Goal: Find specific page/section: Find specific page/section

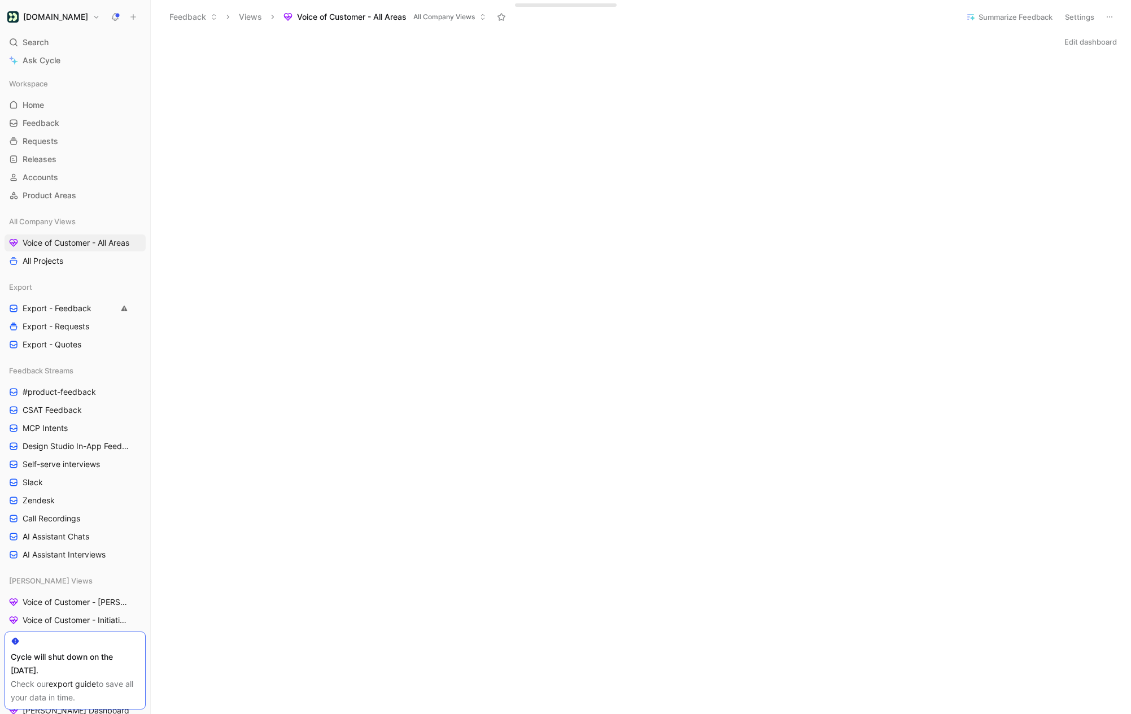
scroll to position [154, 0]
click at [27, 47] on span "Search" at bounding box center [36, 43] width 26 height 14
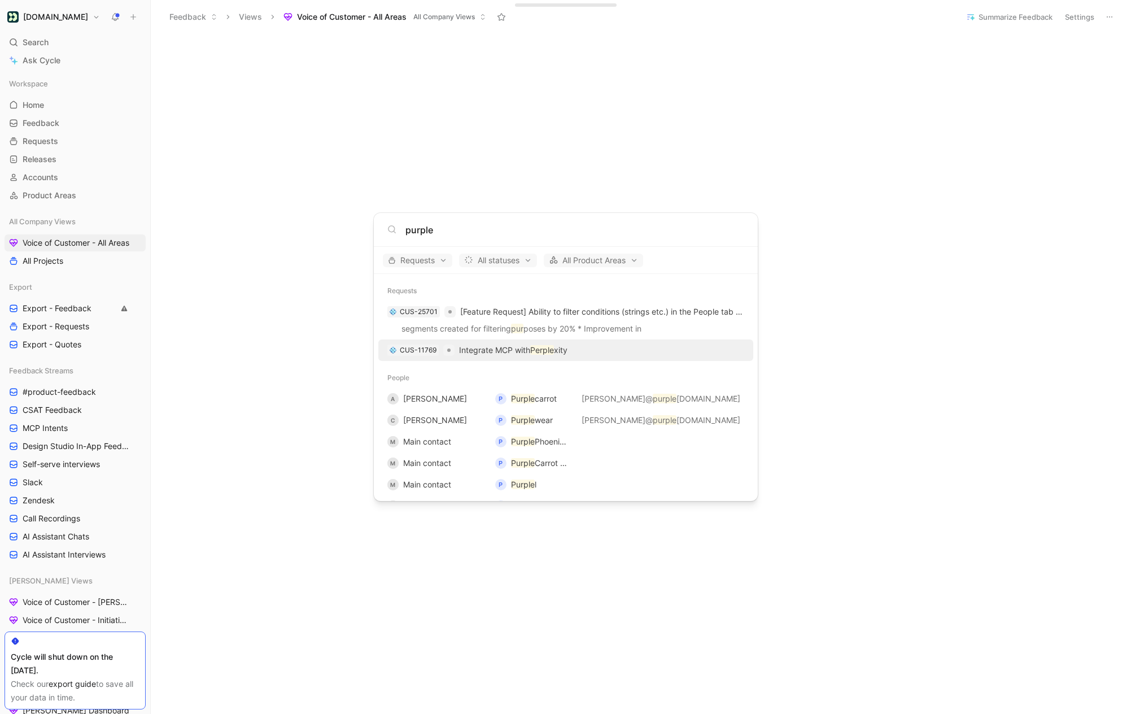
type input "purple"
click at [590, 155] on body "[DOMAIN_NAME] Search ⌘ K Ask Cycle Workspace Home G then H Feedback G then F Re…" at bounding box center [565, 357] width 1131 height 714
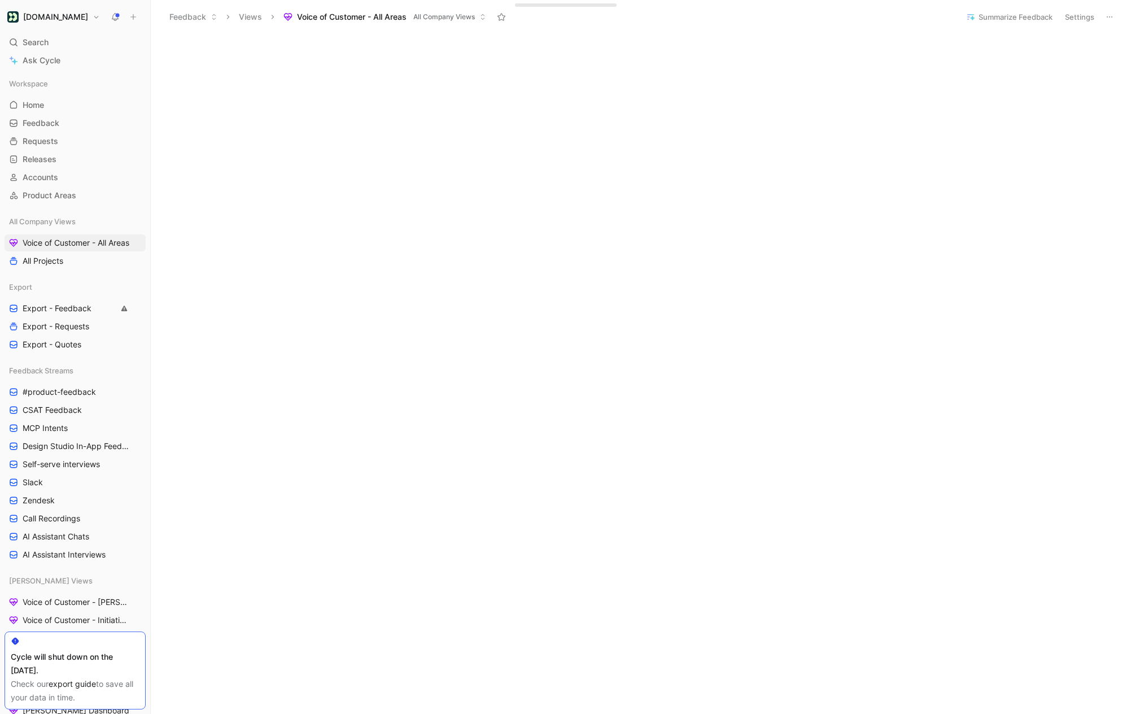
scroll to position [612, 0]
click at [21, 49] on div "Search ⌘ K" at bounding box center [75, 42] width 141 height 17
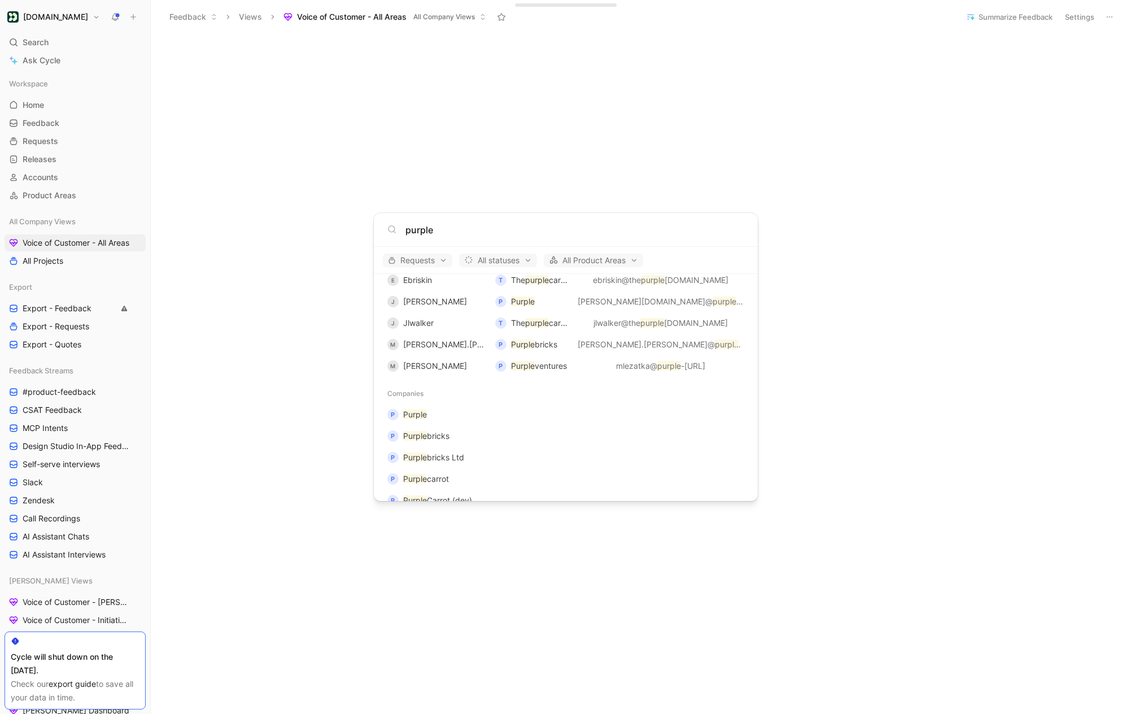
scroll to position [387, 0]
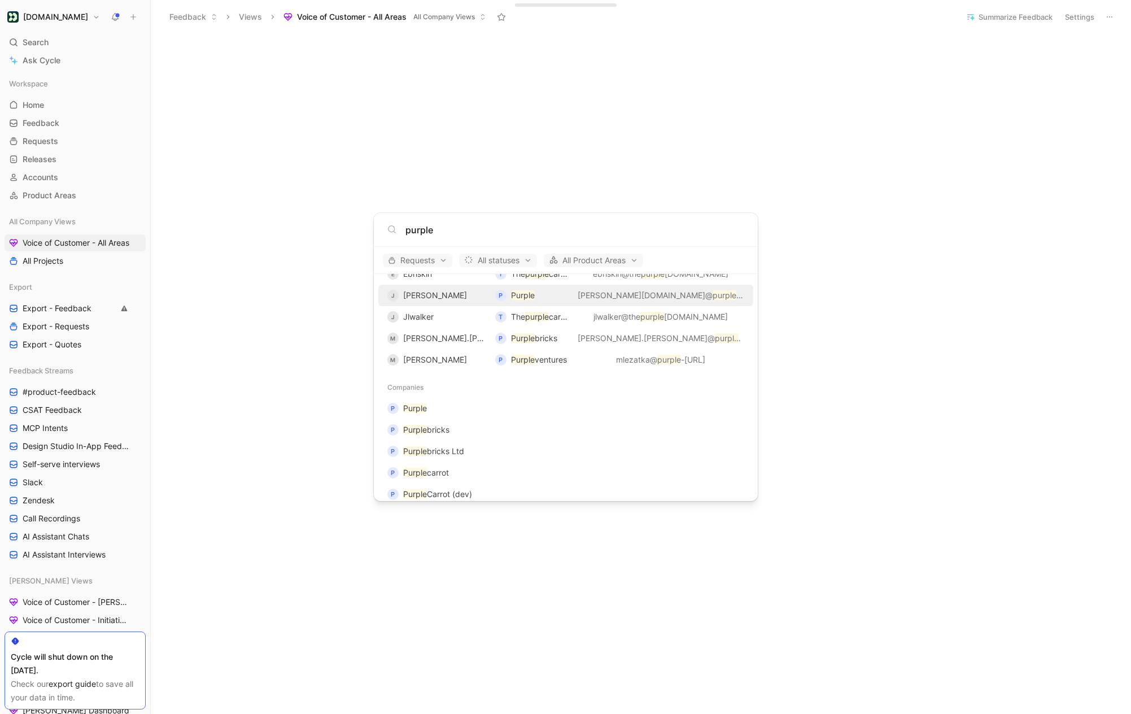
type input "purple"
click at [459, 304] on div "J [PERSON_NAME] P Purple [PERSON_NAME][DOMAIN_NAME]@ purple .com" at bounding box center [566, 295] width 368 height 20
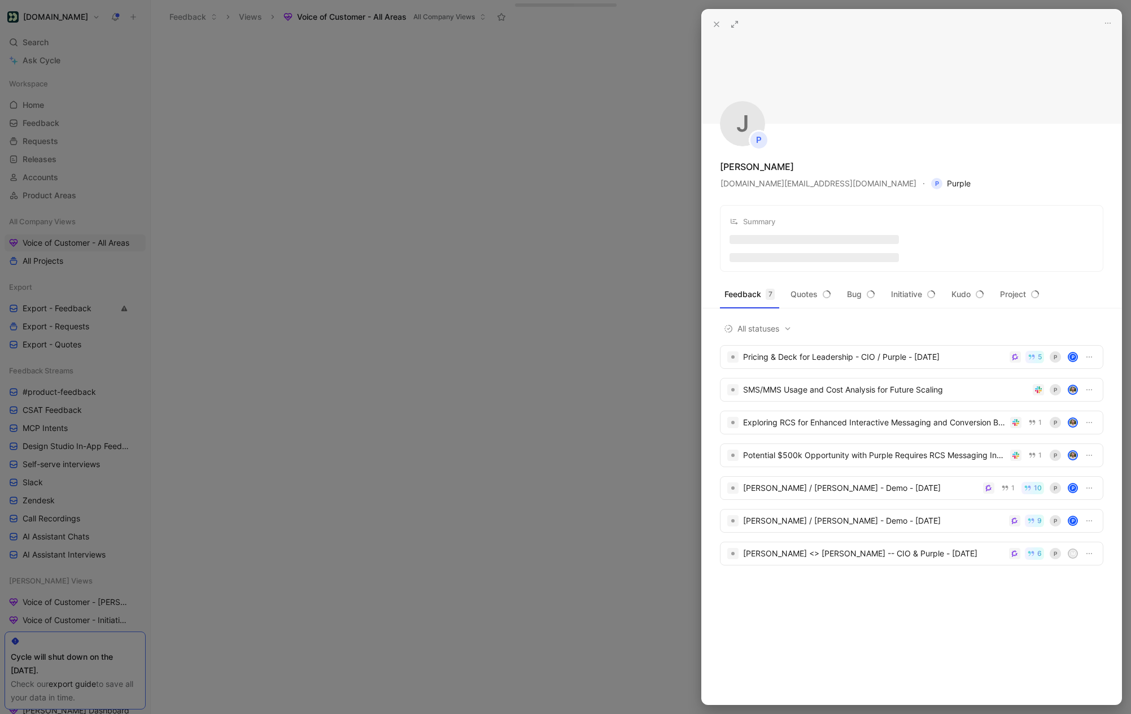
click at [931, 181] on span "P Purple" at bounding box center [951, 184] width 40 height 14
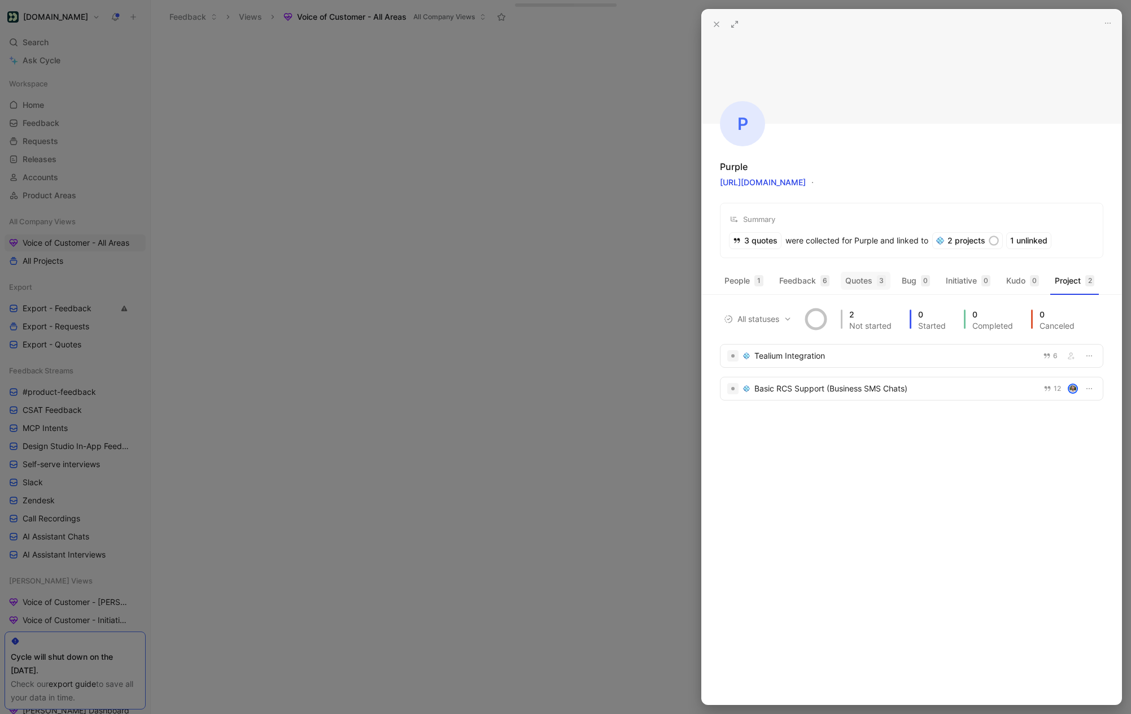
click at [860, 282] on button "Quotes 3" at bounding box center [866, 281] width 50 height 18
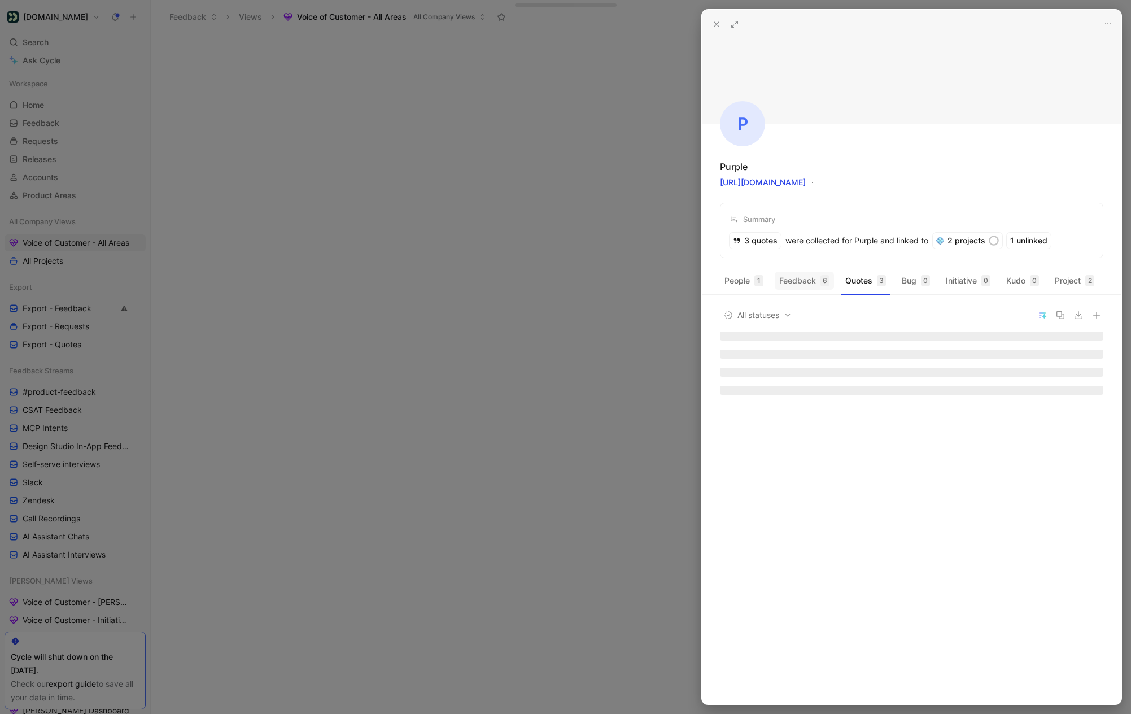
click at [816, 281] on button "Feedback 6" at bounding box center [804, 281] width 59 height 18
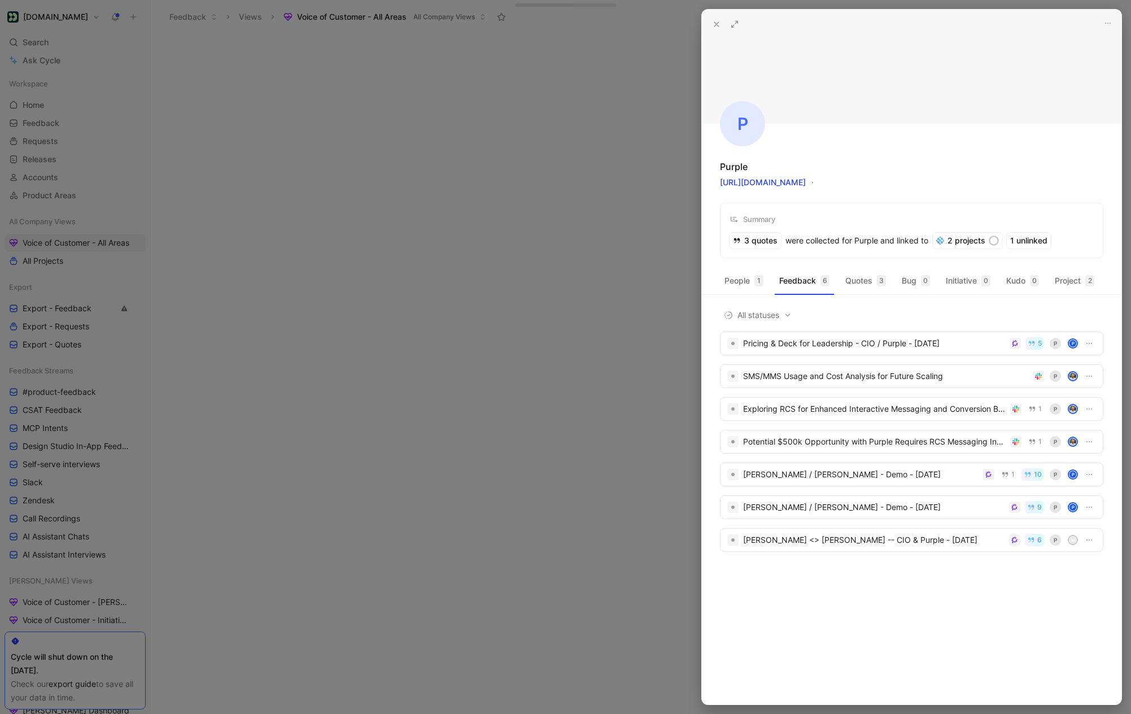
click at [15, 49] on div at bounding box center [565, 357] width 1131 height 714
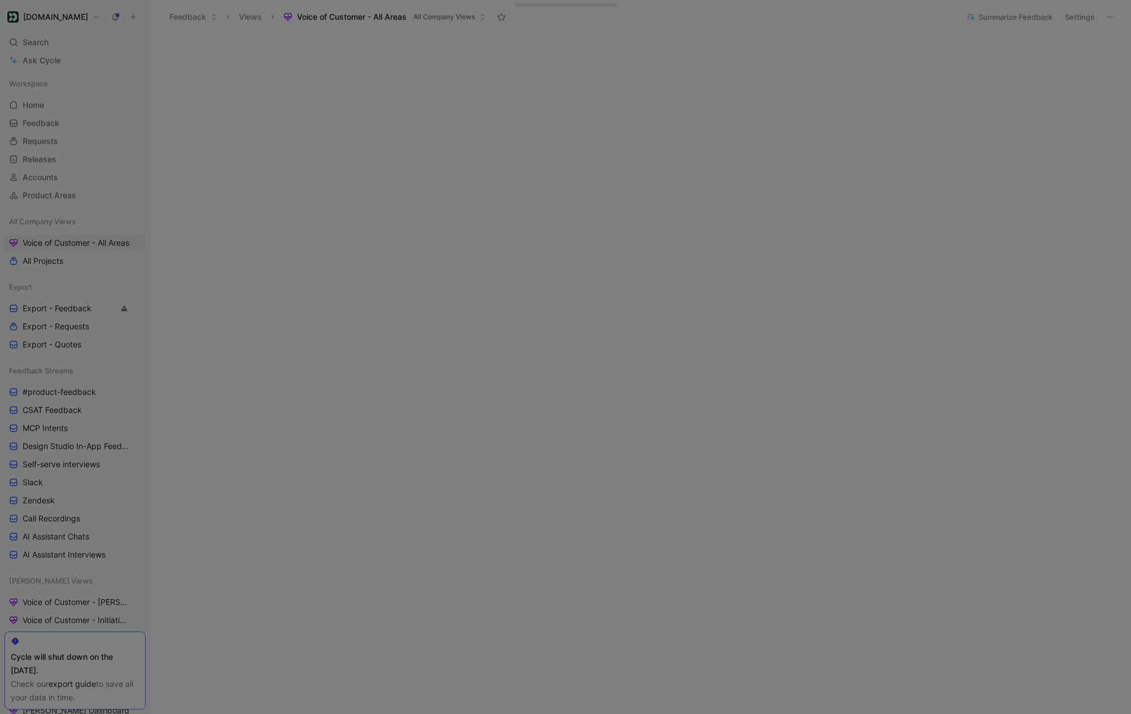
click at [60, 49] on div at bounding box center [565, 357] width 1131 height 714
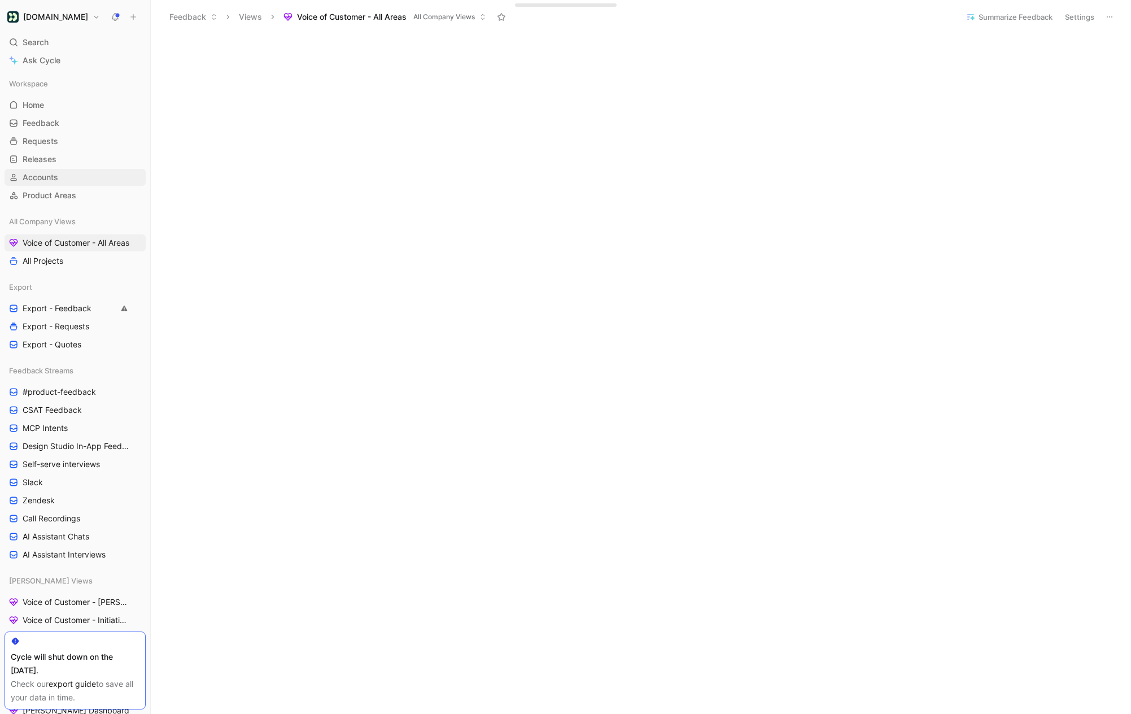
click at [44, 175] on span "Accounts" at bounding box center [41, 177] width 36 height 11
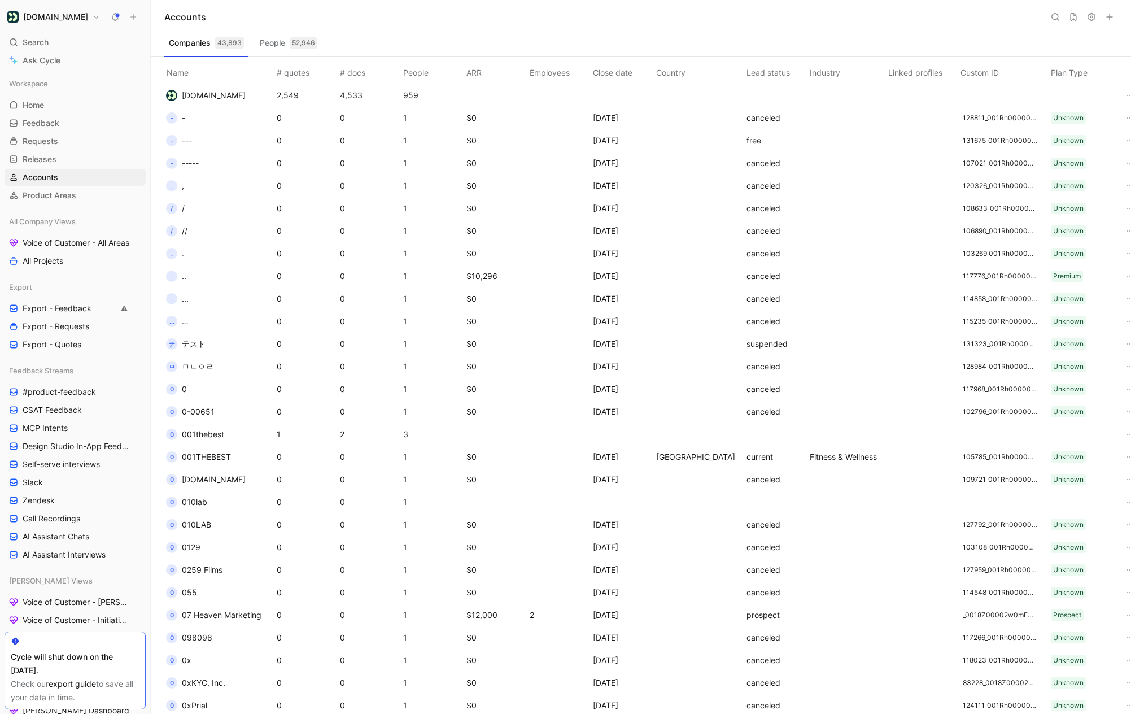
click at [1052, 19] on icon at bounding box center [1055, 16] width 9 height 9
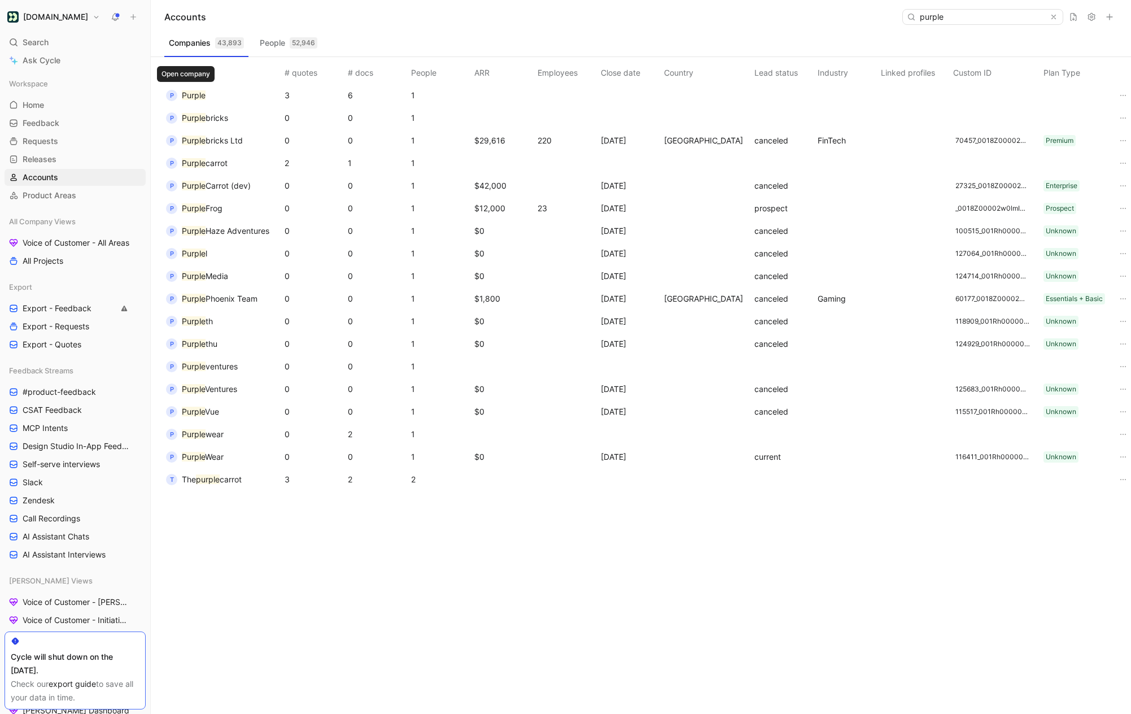
type input "purple"
click at [198, 95] on mark "Purple" at bounding box center [194, 95] width 24 height 10
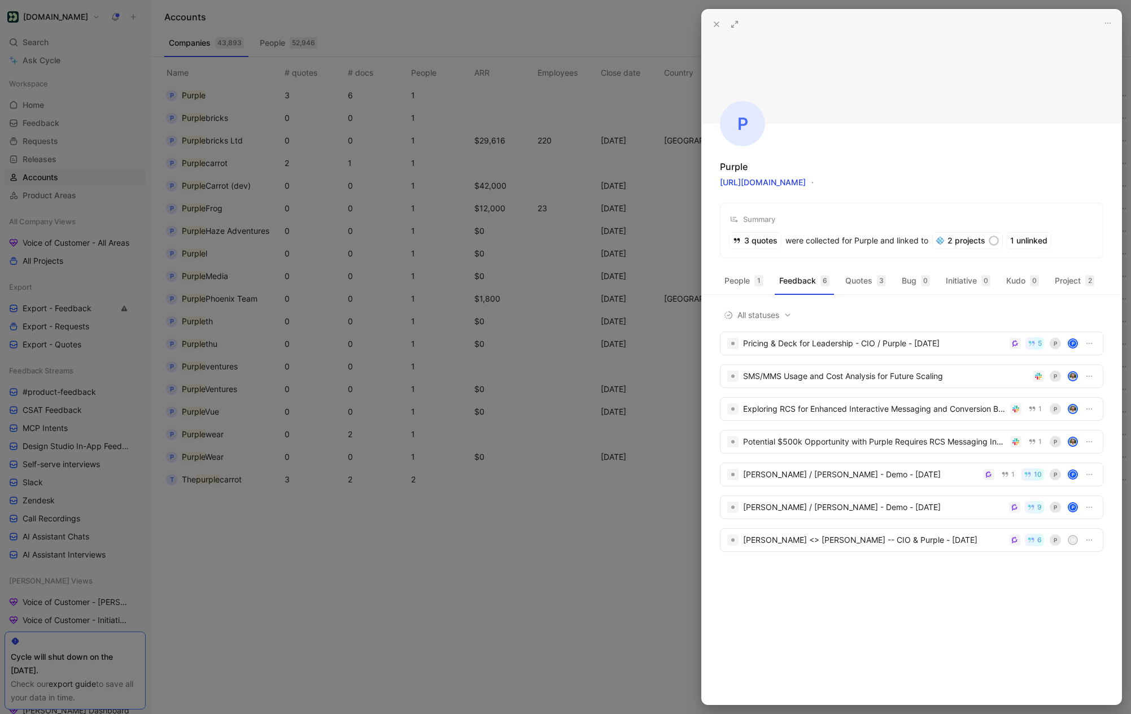
click at [716, 22] on icon at bounding box center [716, 24] width 9 height 9
